Goal: Use online tool/utility: Use online tool/utility

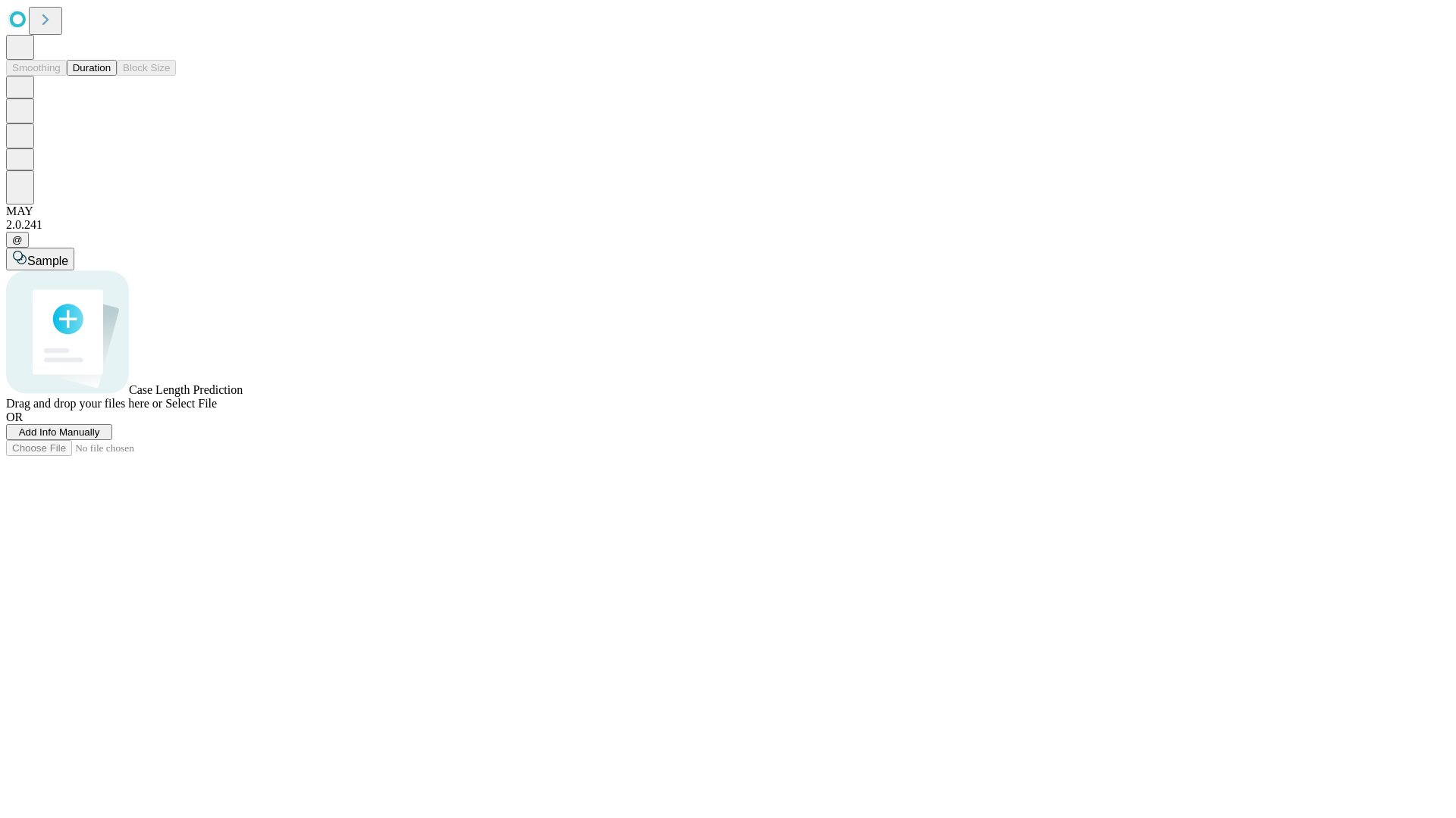
click at [111, 76] on button "Duration" at bounding box center [92, 67] width 50 height 16
click at [217, 410] on span "Select File" at bounding box center [191, 403] width 51 height 13
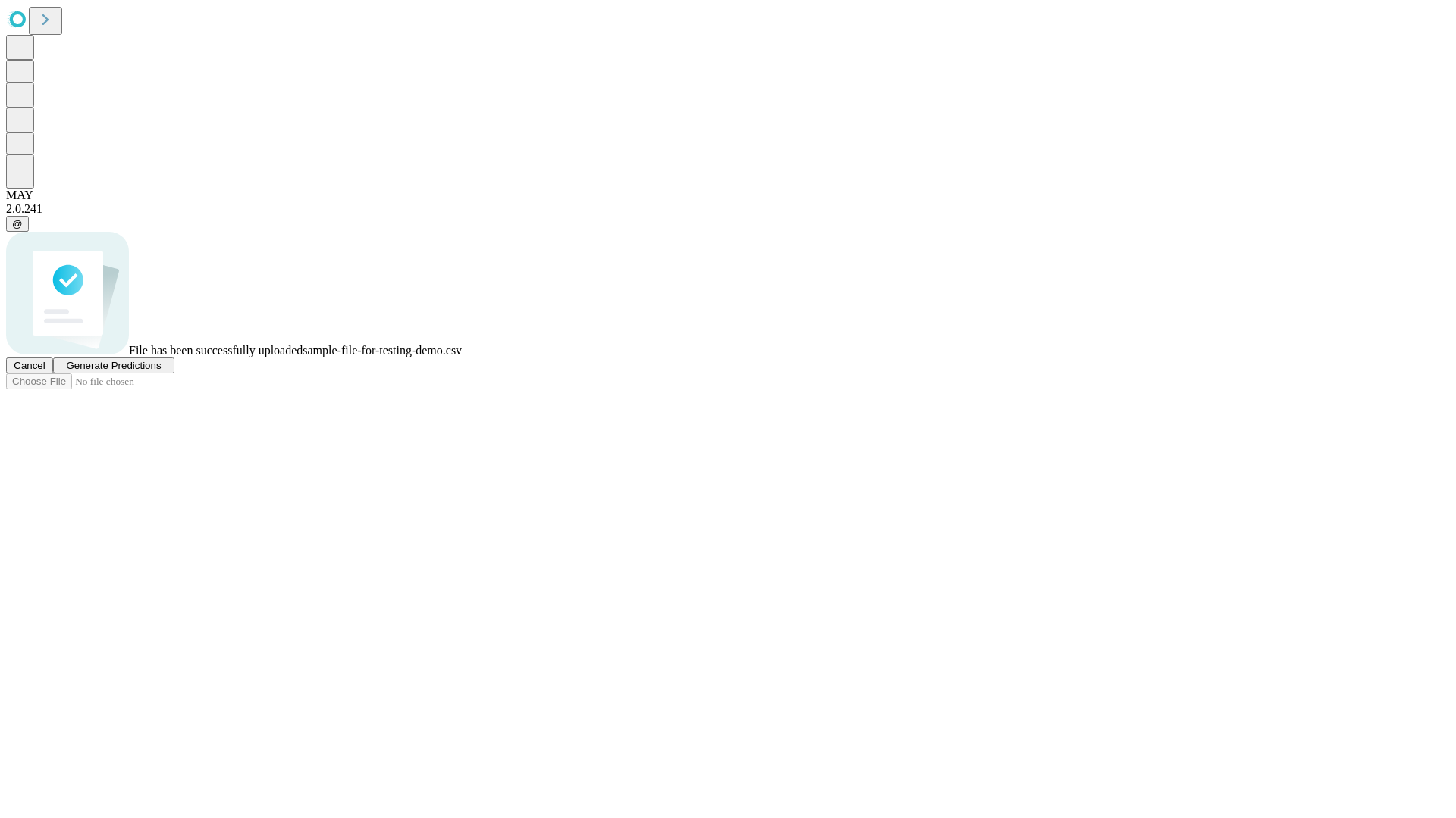
click at [161, 371] on span "Generate Predictions" at bounding box center [113, 366] width 95 height 11
